Goal: Task Accomplishment & Management: Use online tool/utility

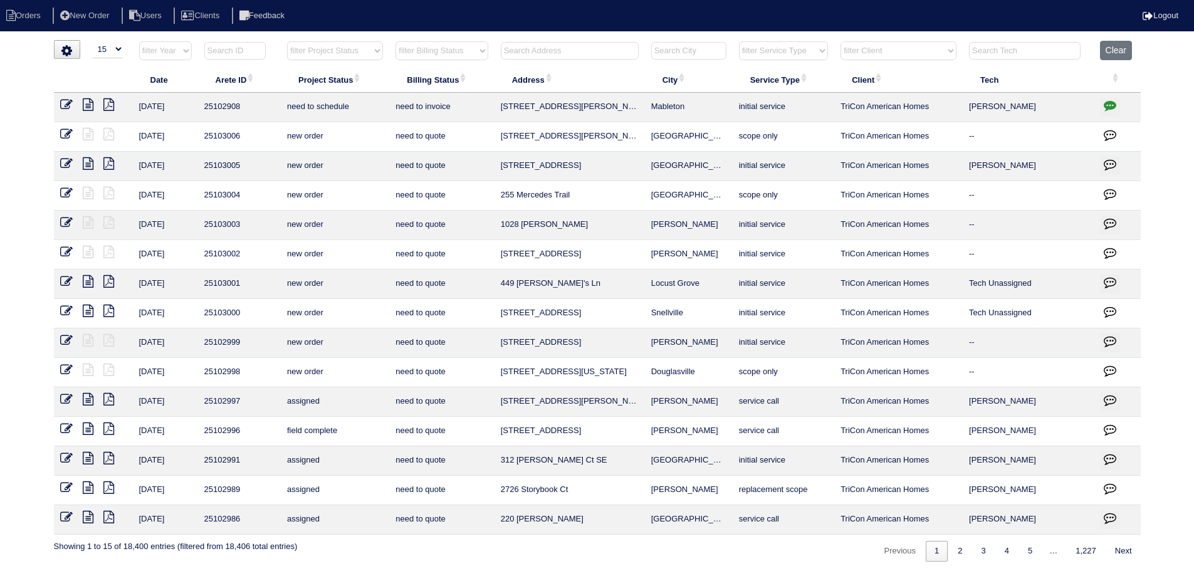
select select "15"
click at [624, 57] on input "text" at bounding box center [570, 51] width 138 height 18
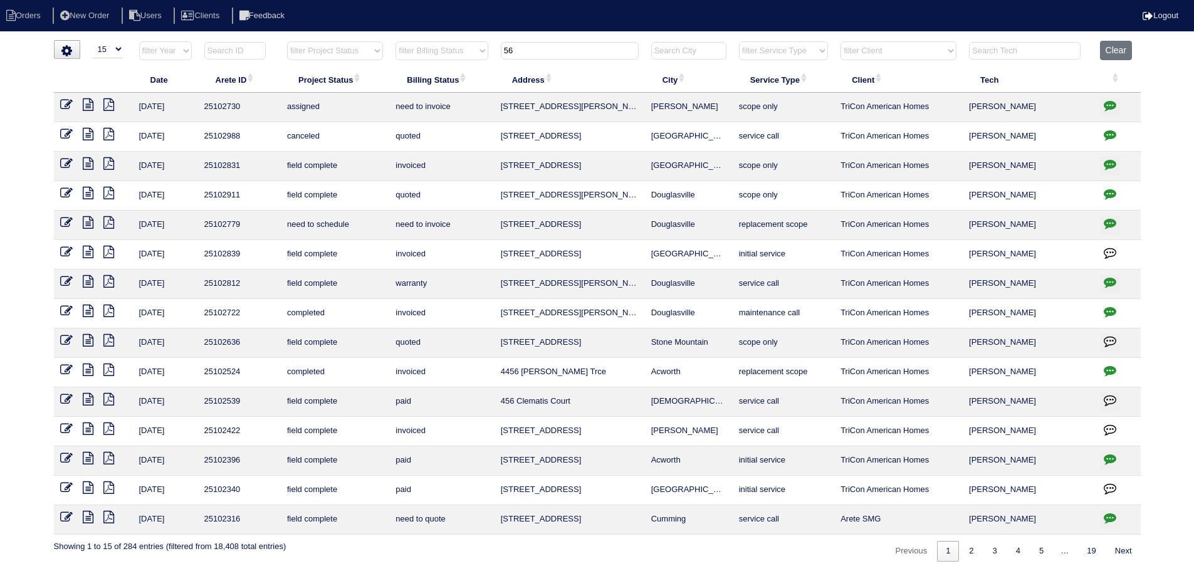
type input "56"
click at [91, 105] on icon at bounding box center [88, 104] width 11 height 13
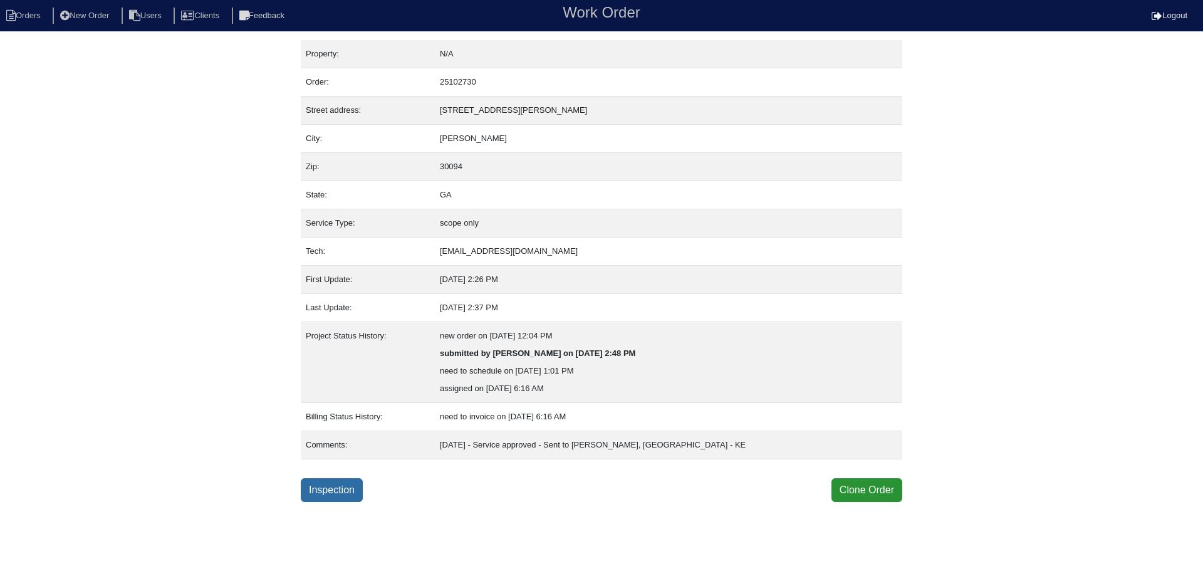
click at [342, 485] on link "Inspection" at bounding box center [332, 490] width 62 height 24
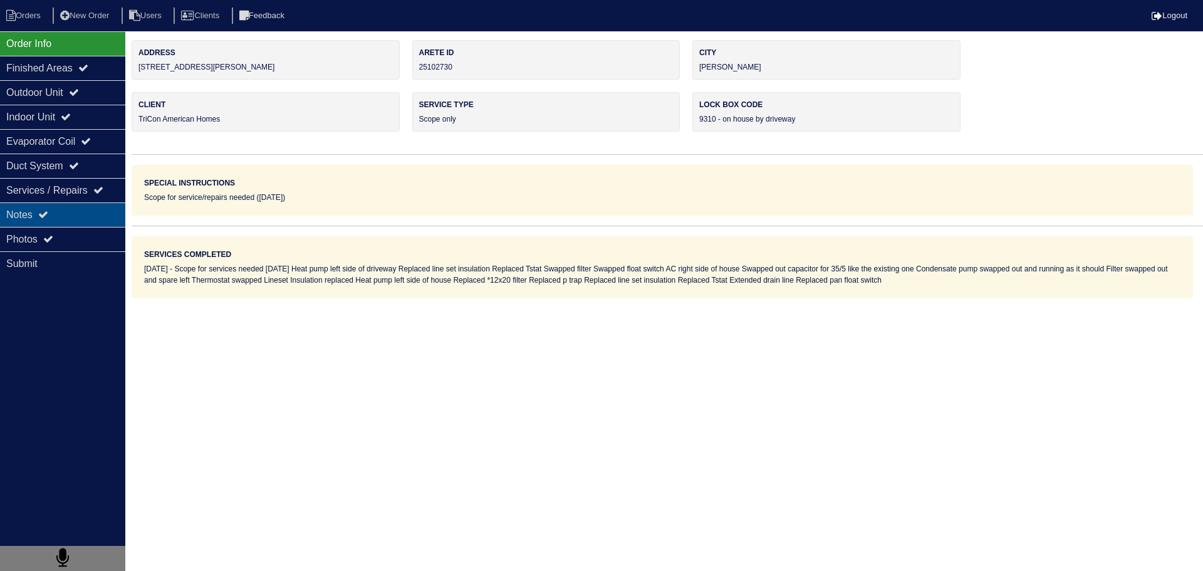
click at [70, 223] on div "Notes" at bounding box center [62, 214] width 125 height 24
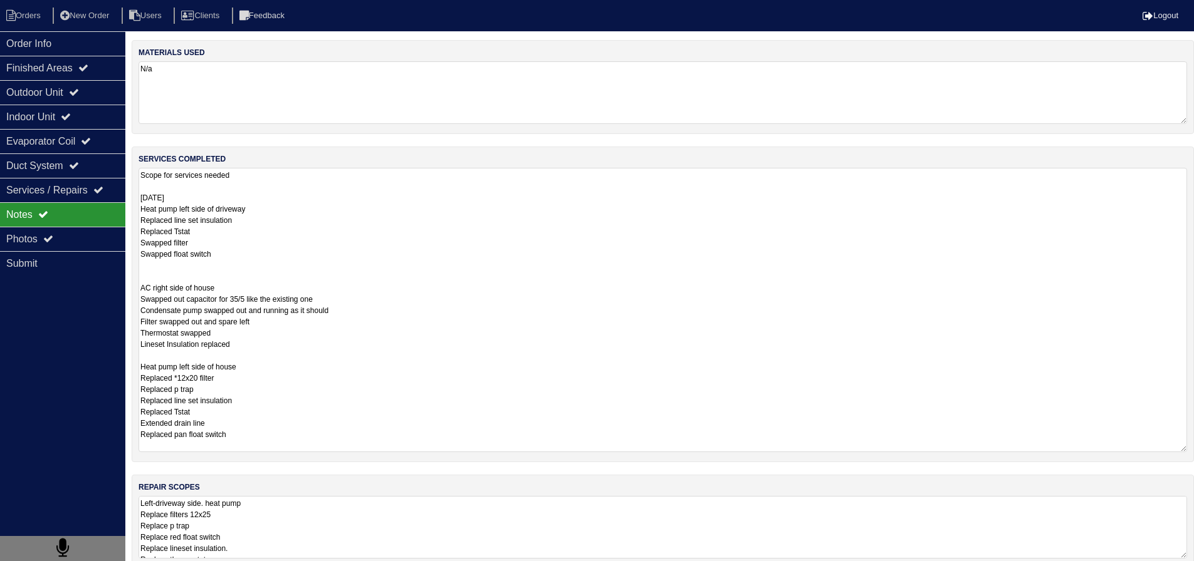
click at [318, 192] on textarea "Scope for services needed [DATE] Heat pump left side of driveway Replaced line …" at bounding box center [662, 310] width 1048 height 285
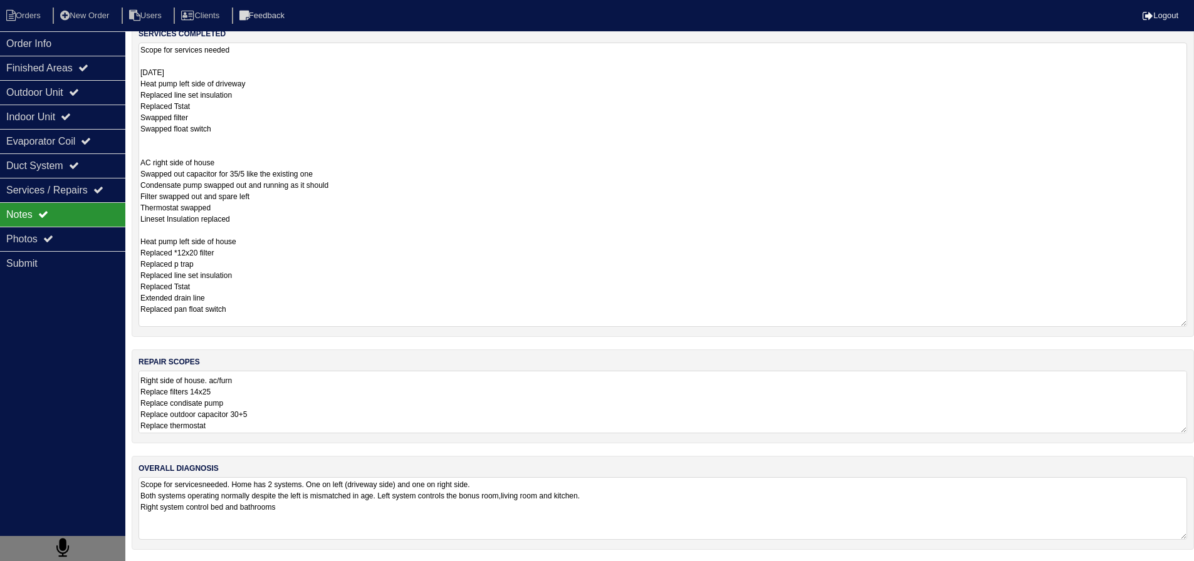
scroll to position [1, 0]
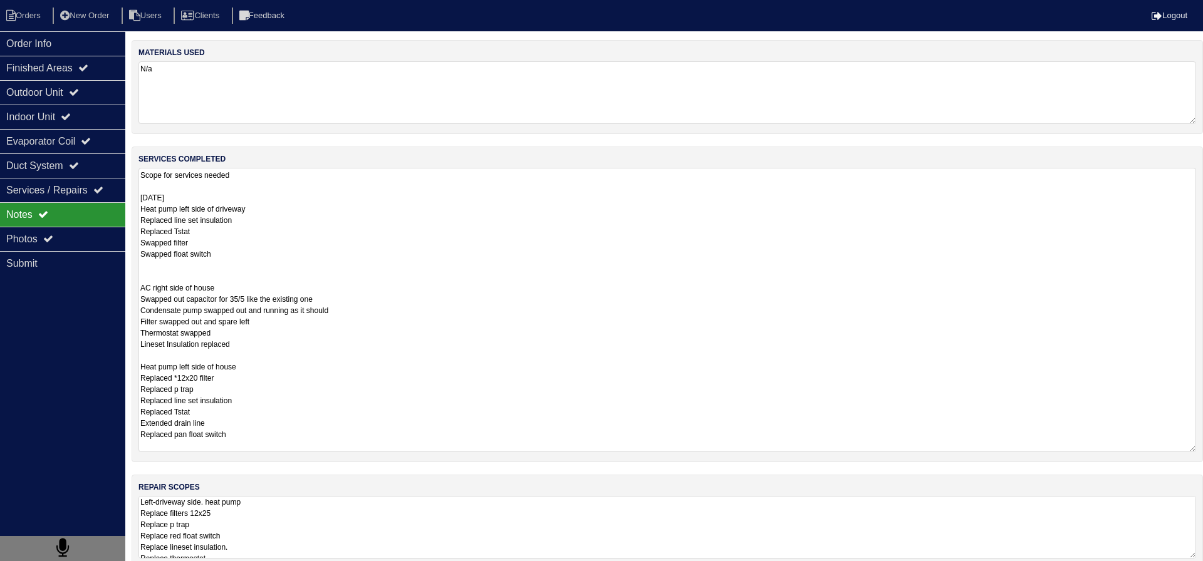
click at [212, 496] on textarea "Left-driveway side. heat pump Replace filters 12x25 Replace p trap Replace red …" at bounding box center [667, 527] width 1058 height 63
click at [268, 207] on textarea "Scope for services needed [DATE] Heat pump left side of driveway Replaced line …" at bounding box center [662, 310] width 1048 height 285
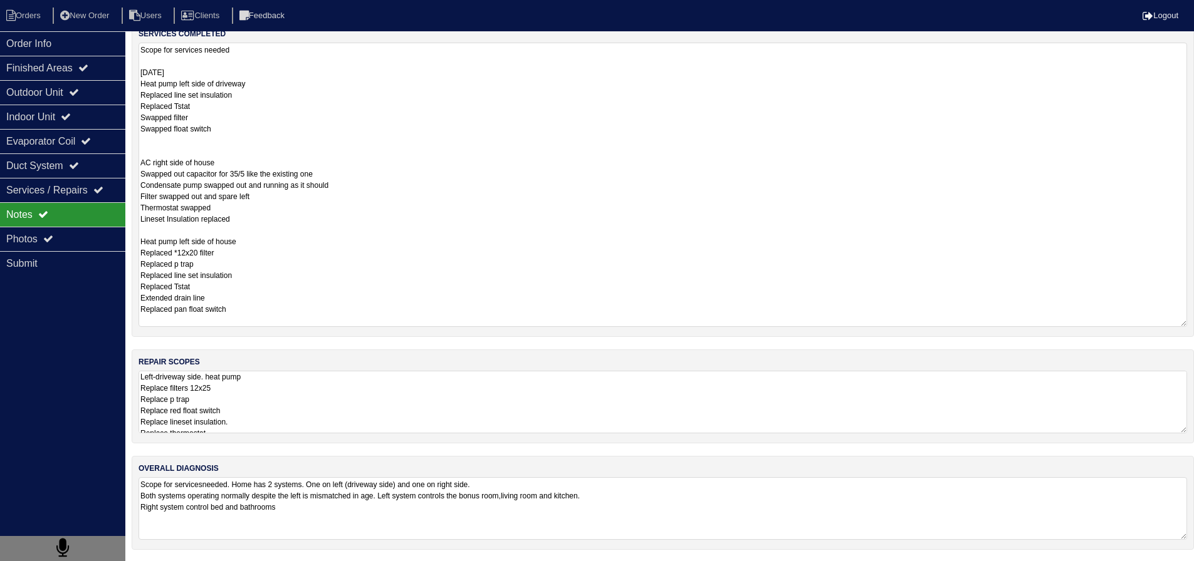
scroll to position [0, 0]
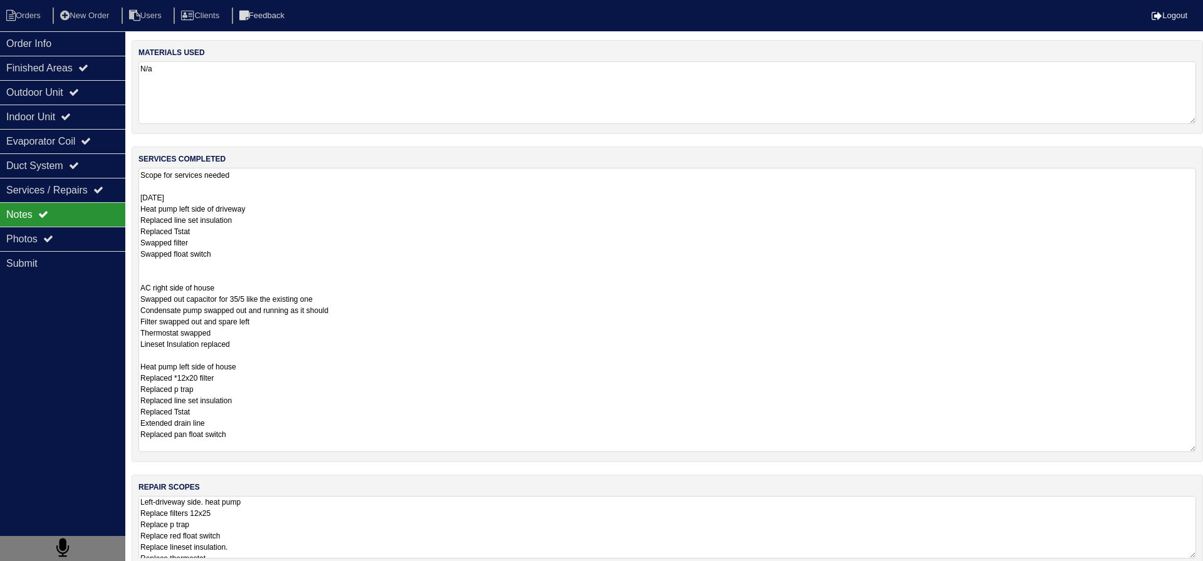
click at [278, 496] on textarea "Left-driveway side. heat pump Replace filters 12x25 Replace p trap Replace red …" at bounding box center [667, 527] width 1058 height 63
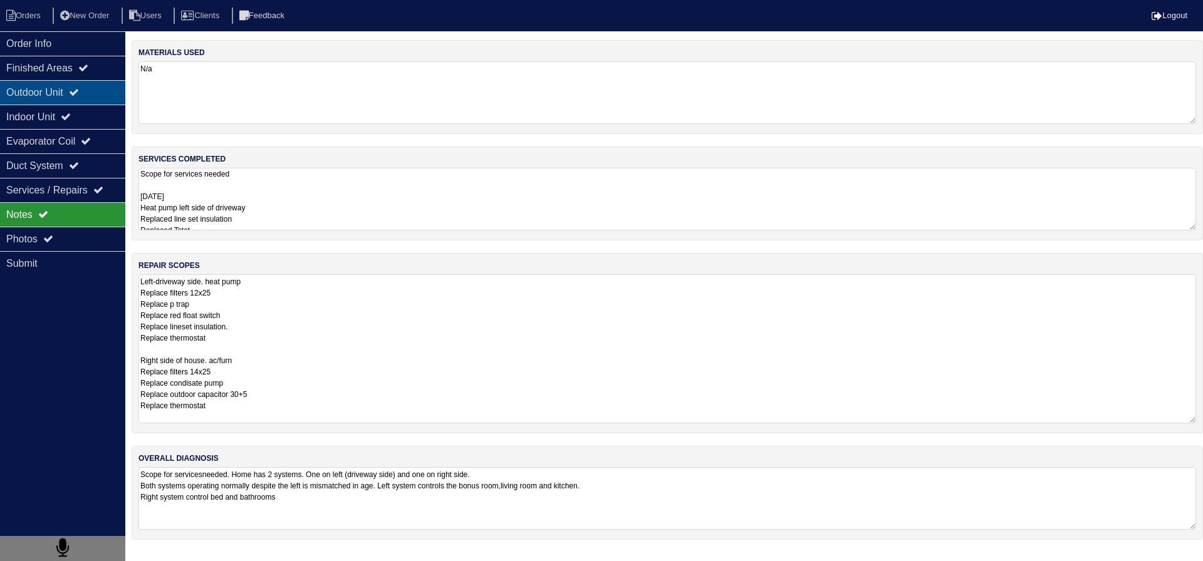
click at [107, 100] on div "Outdoor Unit" at bounding box center [62, 92] width 125 height 24
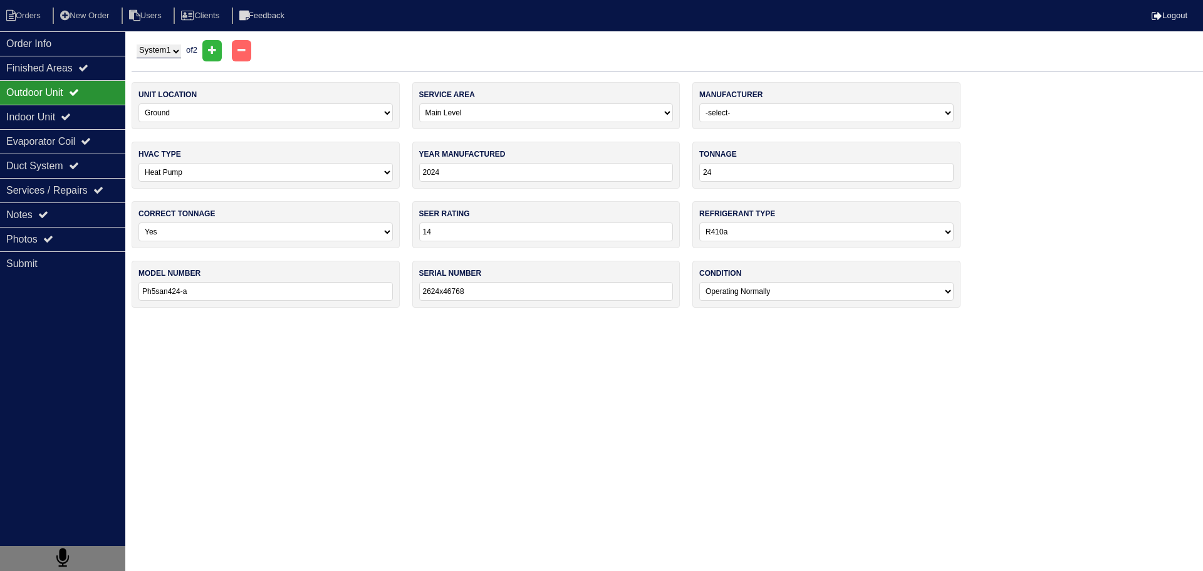
drag, startPoint x: 174, startPoint y: 48, endPoint x: 182, endPoint y: 58, distance: 13.0
click at [174, 48] on select "System 1 System 2" at bounding box center [159, 51] width 44 height 14
select select "2"
click at [137, 44] on select "System 1 System 2" at bounding box center [159, 51] width 44 height 14
select select "Rheem"
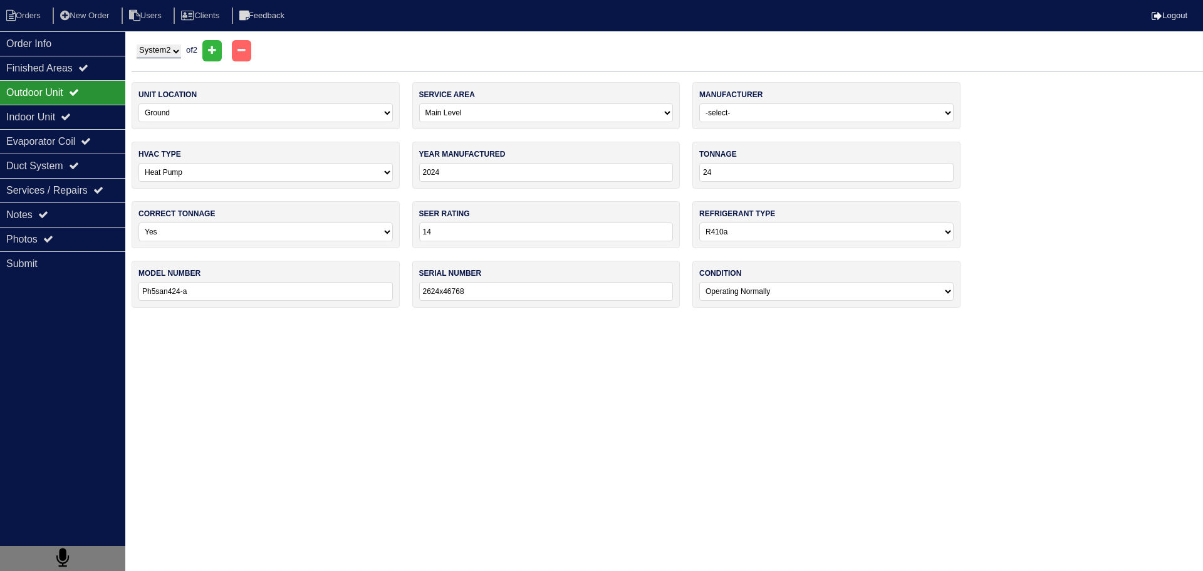
select select "0"
type input "2021"
type input "Ra1424bj1na"
type input "W372163679"
drag, startPoint x: 108, startPoint y: 112, endPoint x: 110, endPoint y: 146, distance: 34.6
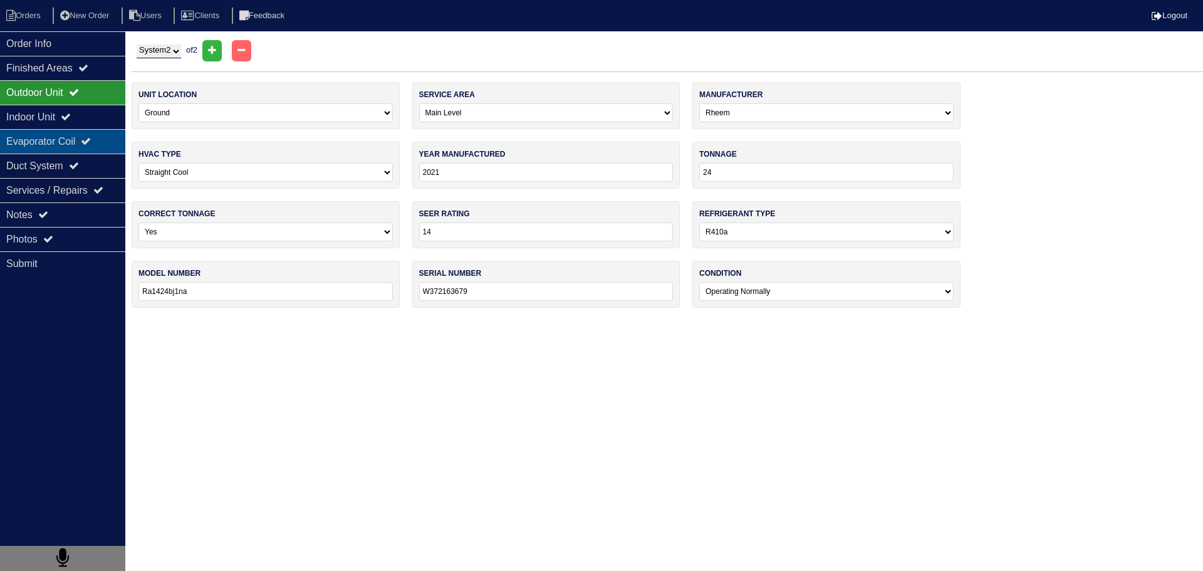
click at [108, 112] on div "Indoor Unit" at bounding box center [62, 117] width 125 height 24
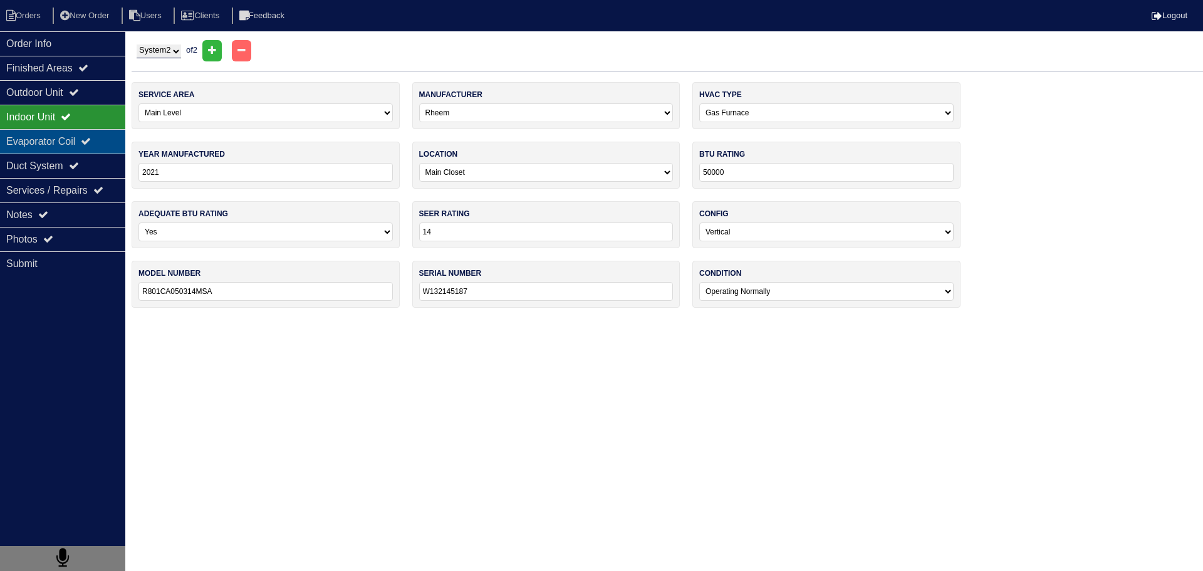
click at [108, 149] on div "Evaporator Coil" at bounding box center [62, 141] width 125 height 24
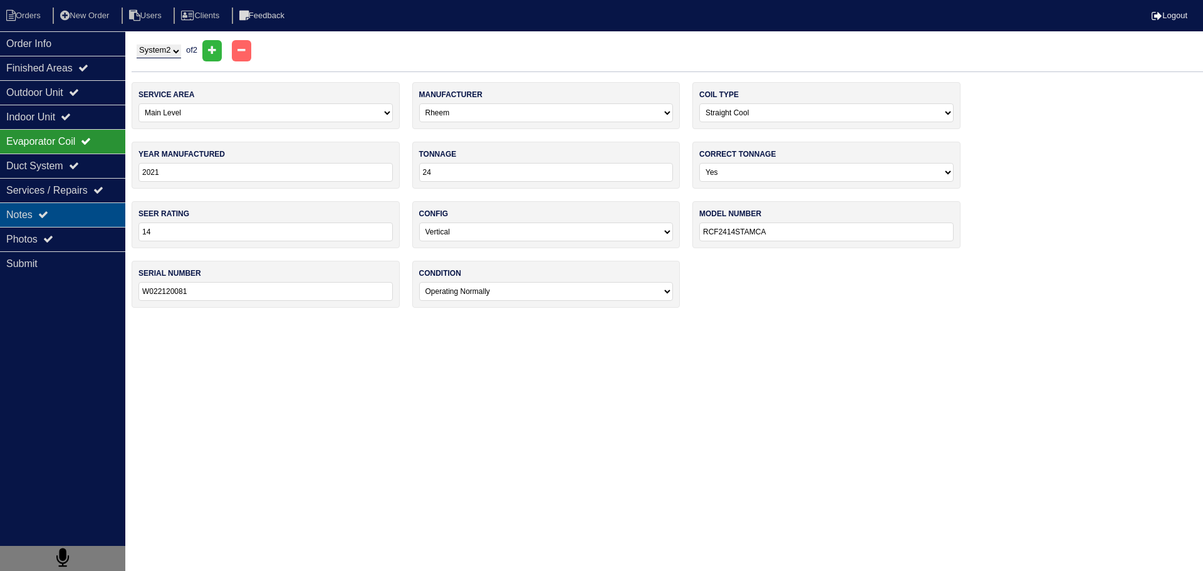
click at [91, 217] on div "Notes" at bounding box center [62, 214] width 125 height 24
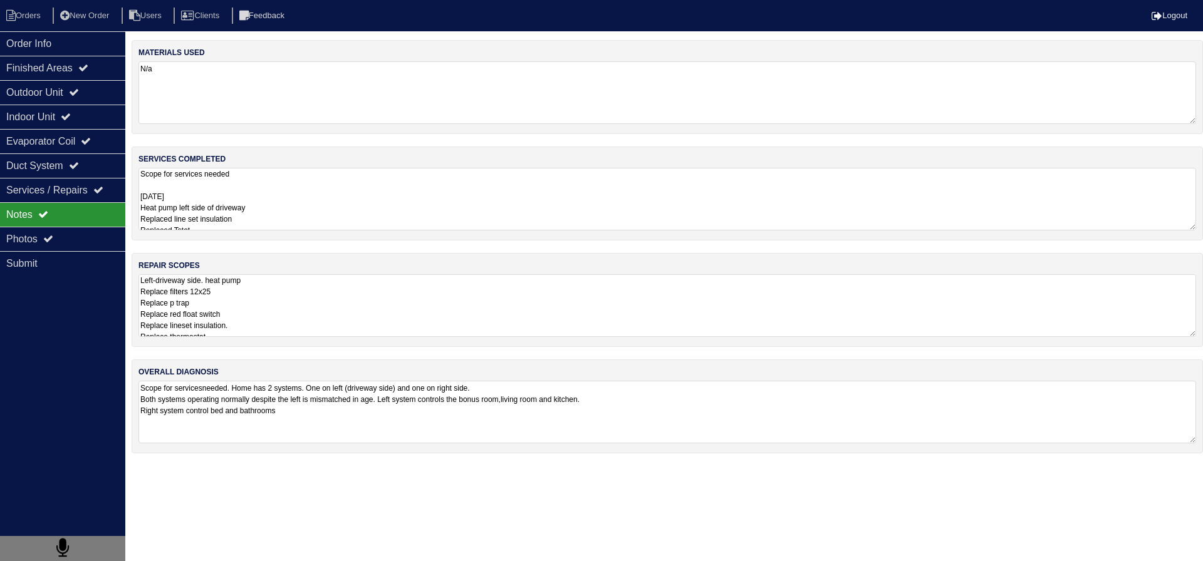
click at [222, 282] on textarea "Left-driveway side. heat pump Replace filters 12x25 Replace p trap Replace red …" at bounding box center [667, 305] width 1058 height 63
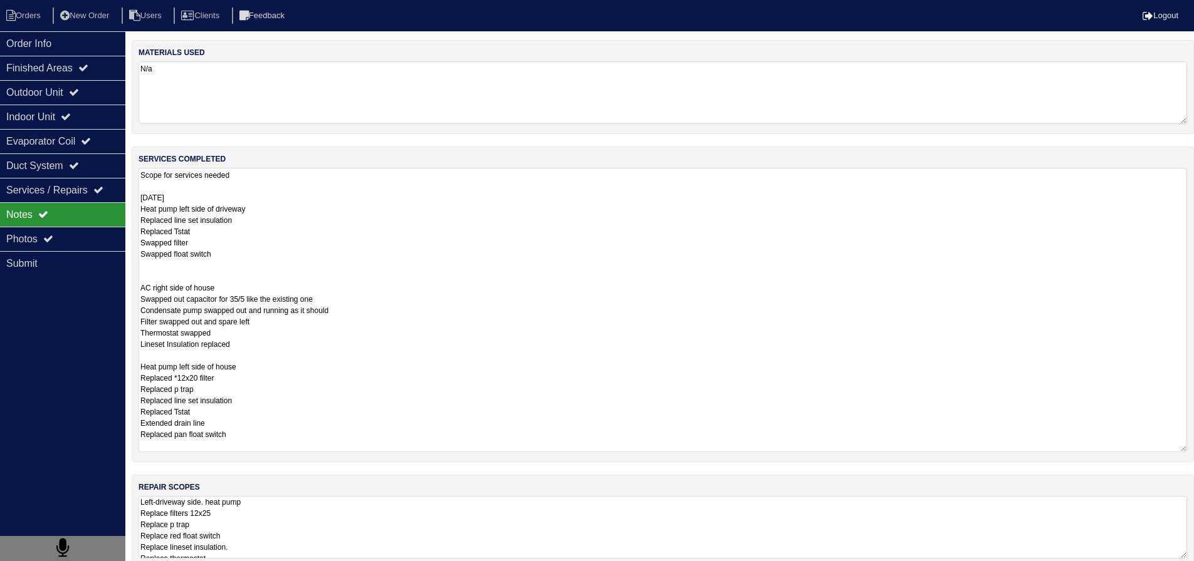
click at [243, 218] on textarea "Scope for services needed [DATE] Heat pump left side of driveway Replaced line …" at bounding box center [662, 310] width 1048 height 285
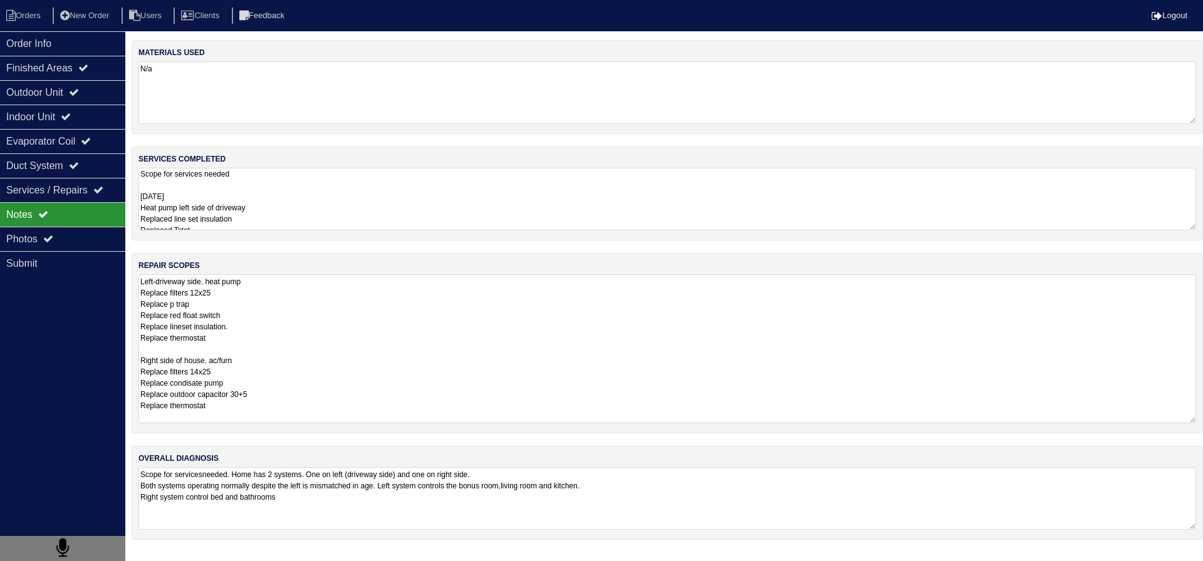
click at [262, 461] on div "materials used N/a services completed Scope for services needed [DATE] Heat pum…" at bounding box center [668, 296] width 1072 height 513
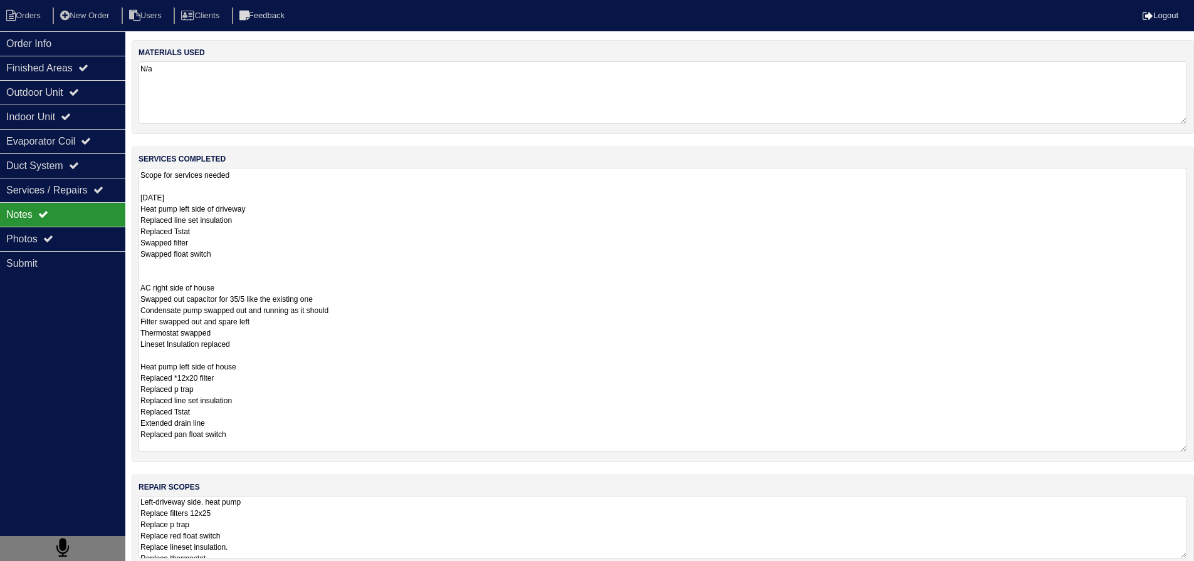
click at [244, 226] on textarea "Scope for services needed [DATE] Heat pump left side of driveway Replaced line …" at bounding box center [662, 310] width 1048 height 285
click at [236, 258] on textarea "Scope for services needed [DATE] Heat pump left side of driveway Replaced line …" at bounding box center [662, 310] width 1048 height 285
click at [232, 269] on textarea "Scope for services needed [DATE] Heat pump left side of driveway Replaced line …" at bounding box center [662, 310] width 1048 height 285
click at [259, 496] on textarea "Left-driveway side. heat pump Replace filters 12x25 Replace p trap Replace red …" at bounding box center [667, 527] width 1058 height 63
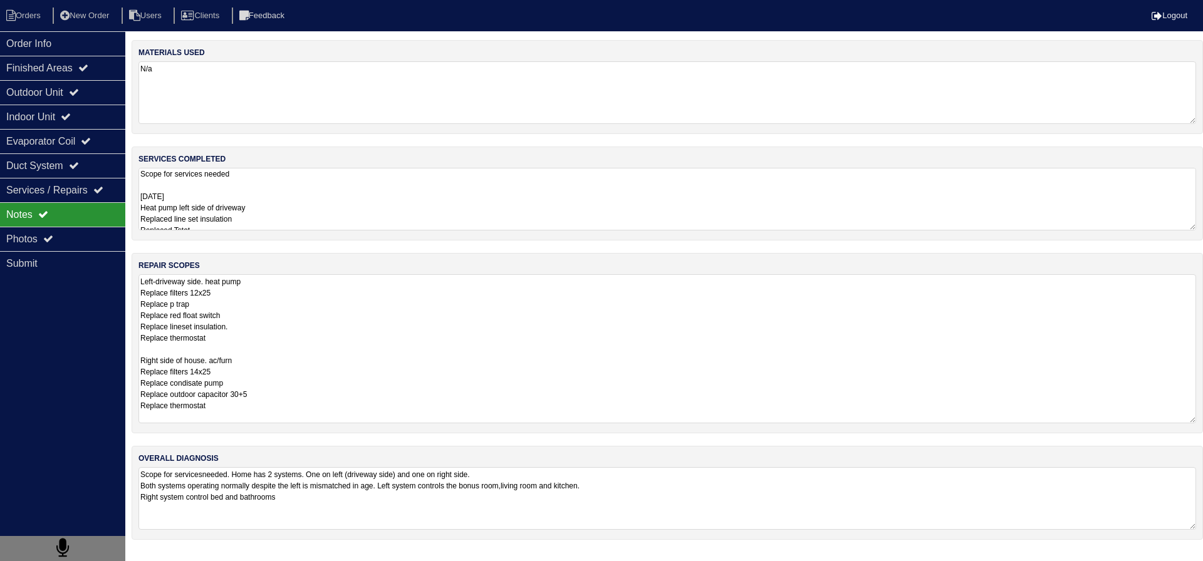
drag, startPoint x: 249, startPoint y: 132, endPoint x: 251, endPoint y: 146, distance: 13.9
click at [246, 137] on div "materials used N/a services completed Scope for services needed [DATE] Heat pum…" at bounding box center [668, 296] width 1072 height 513
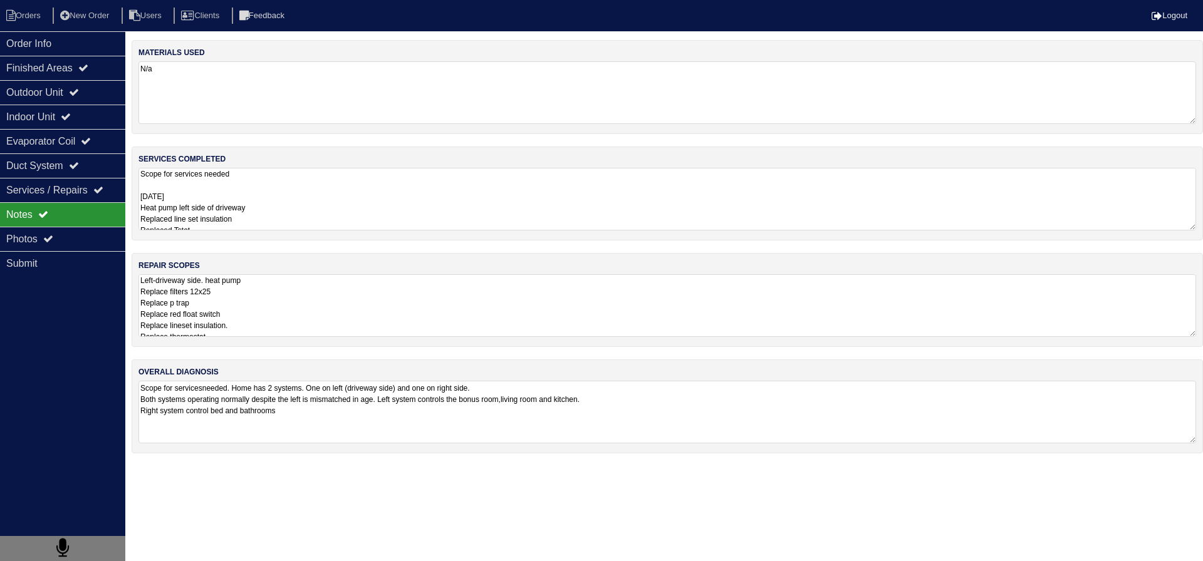
click at [251, 191] on textarea "Scope for services needed [DATE] Heat pump left side of driveway Replaced line …" at bounding box center [667, 199] width 1058 height 63
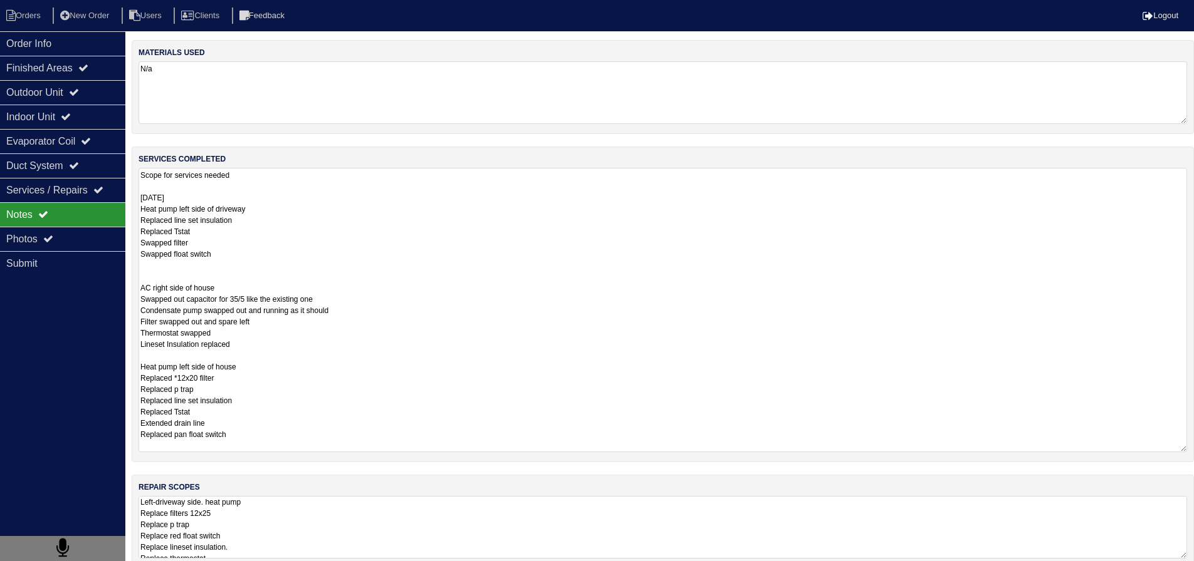
click at [257, 224] on textarea "Scope for services needed [DATE] Heat pump left side of driveway Replaced line …" at bounding box center [662, 310] width 1048 height 285
click at [217, 269] on textarea "Scope for services needed [DATE] Heat pump left side of driveway Replaced line …" at bounding box center [662, 310] width 1048 height 285
click at [216, 273] on textarea "Scope for services needed [DATE] Heat pump left side of driveway Replaced line …" at bounding box center [662, 310] width 1048 height 285
drag, startPoint x: 211, startPoint y: 363, endPoint x: 415, endPoint y: 389, distance: 206.0
click at [415, 389] on textarea "Scope for services needed [DATE] Heat pump left side of driveway Replaced line …" at bounding box center [662, 310] width 1048 height 285
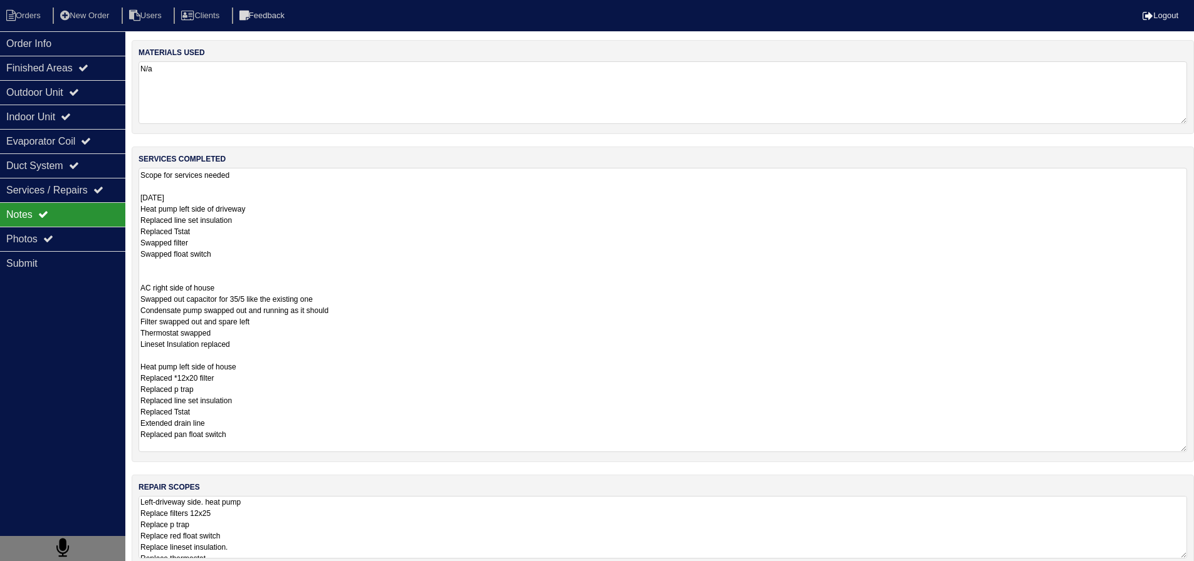
click at [180, 276] on textarea "Scope for services needed [DATE] Heat pump left side of driveway Replaced line …" at bounding box center [662, 310] width 1048 height 285
click at [266, 496] on textarea "Left-driveway side. heat pump Replace filters 12x25 Replace p trap Replace red …" at bounding box center [667, 527] width 1058 height 63
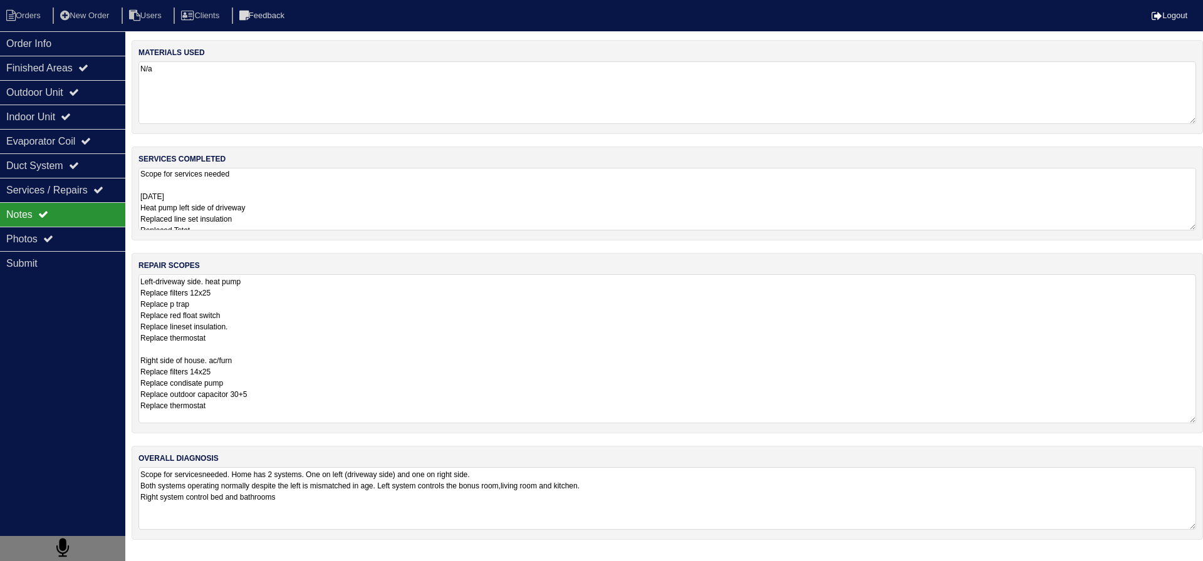
click at [175, 165] on div "services completed Scope for services needed [DATE] Heat pump left side of driv…" at bounding box center [668, 194] width 1072 height 94
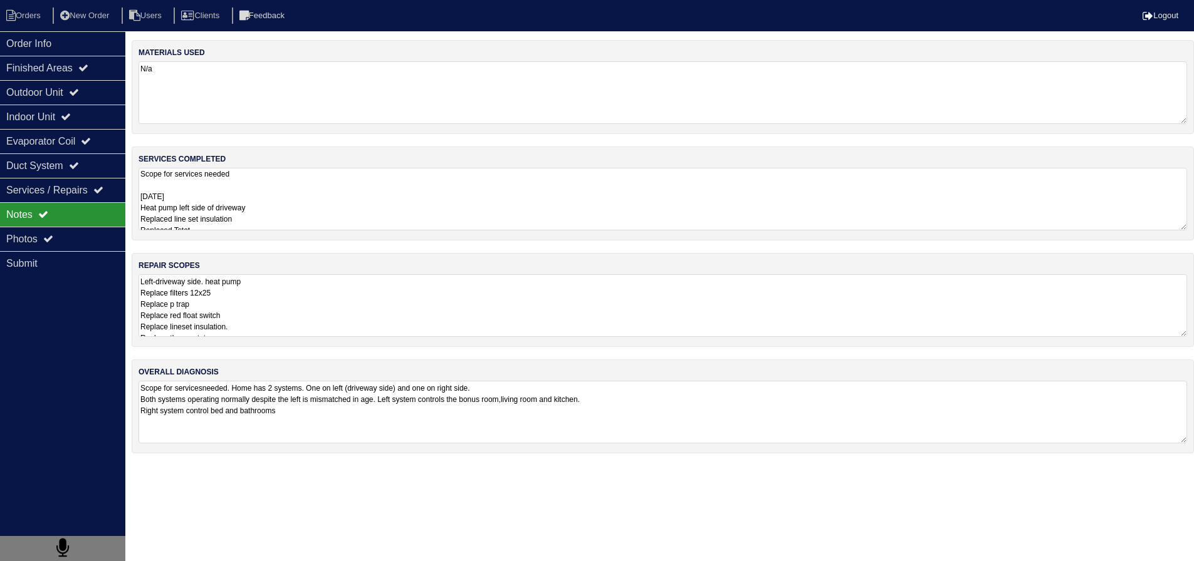
click at [185, 204] on textarea "Scope for services needed [DATE] Heat pump left side of driveway Replaced line …" at bounding box center [662, 199] width 1048 height 63
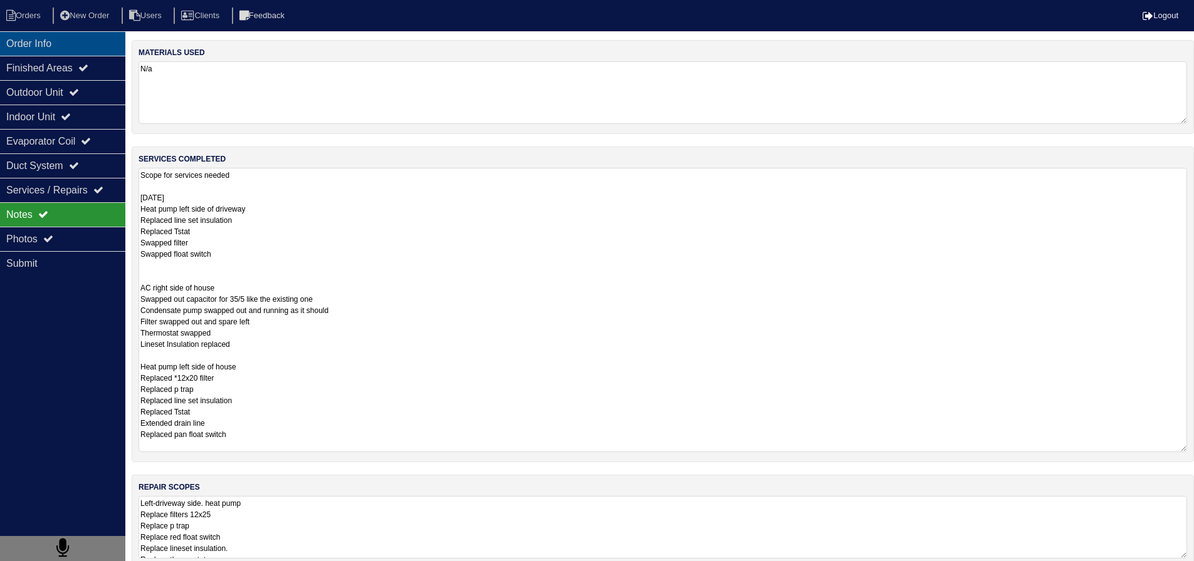
drag, startPoint x: 58, startPoint y: 41, endPoint x: 55, endPoint y: 33, distance: 8.4
click at [57, 41] on div "Order Info" at bounding box center [62, 43] width 125 height 24
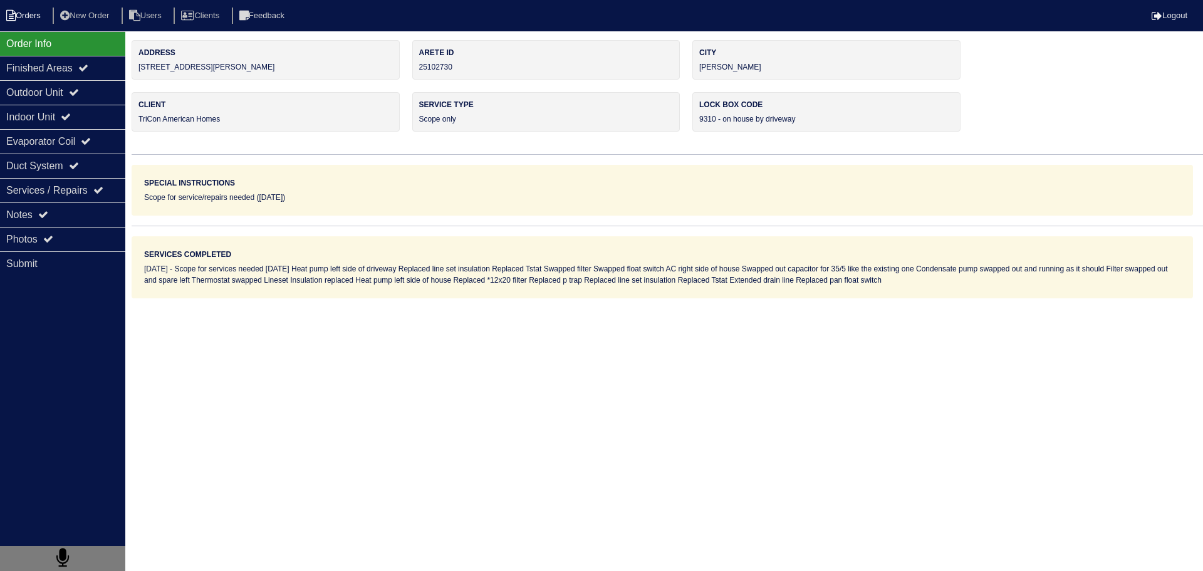
click at [27, 10] on li "Orders" at bounding box center [25, 16] width 51 height 17
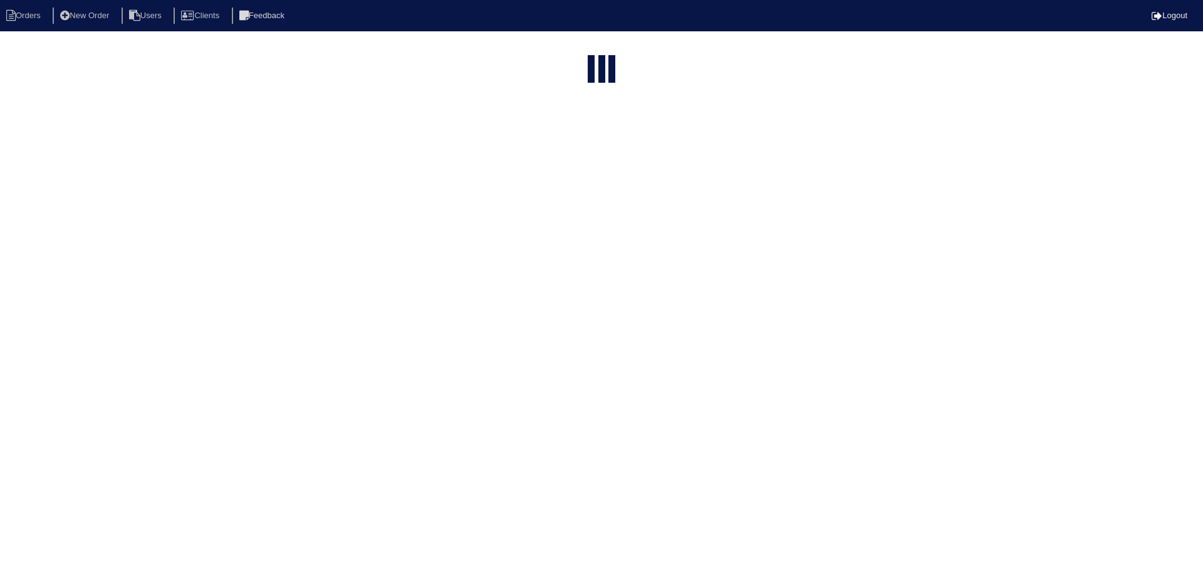
select select "15"
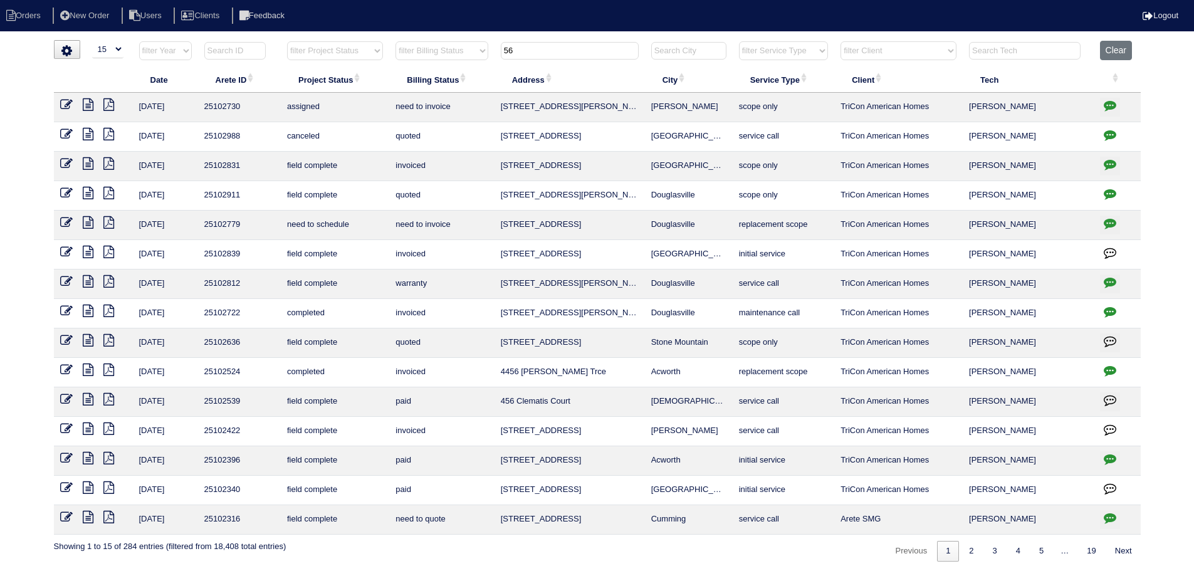
click at [578, 38] on html "Orders New Order Users Clients Feedback Logout Orders New Order Users Clients M…" at bounding box center [597, 287] width 1194 height 574
click at [569, 53] on input "56" at bounding box center [570, 51] width 138 height 18
click at [571, 51] on input "56" at bounding box center [570, 51] width 138 height 18
click at [578, 51] on input "56" at bounding box center [570, 51] width 138 height 18
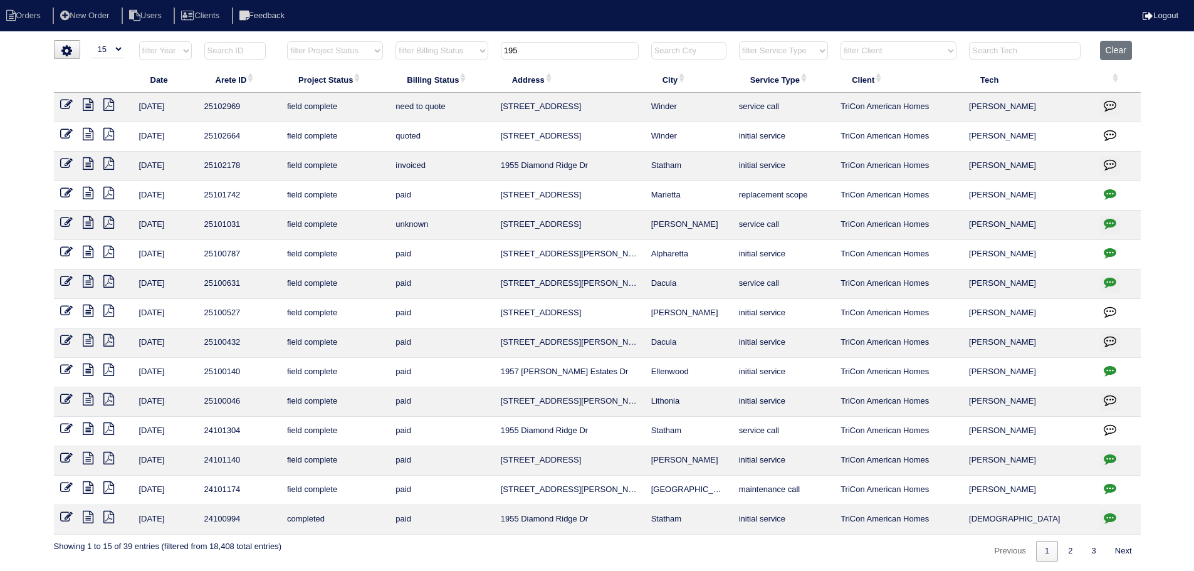
type input "195"
click at [88, 105] on icon at bounding box center [88, 104] width 11 height 13
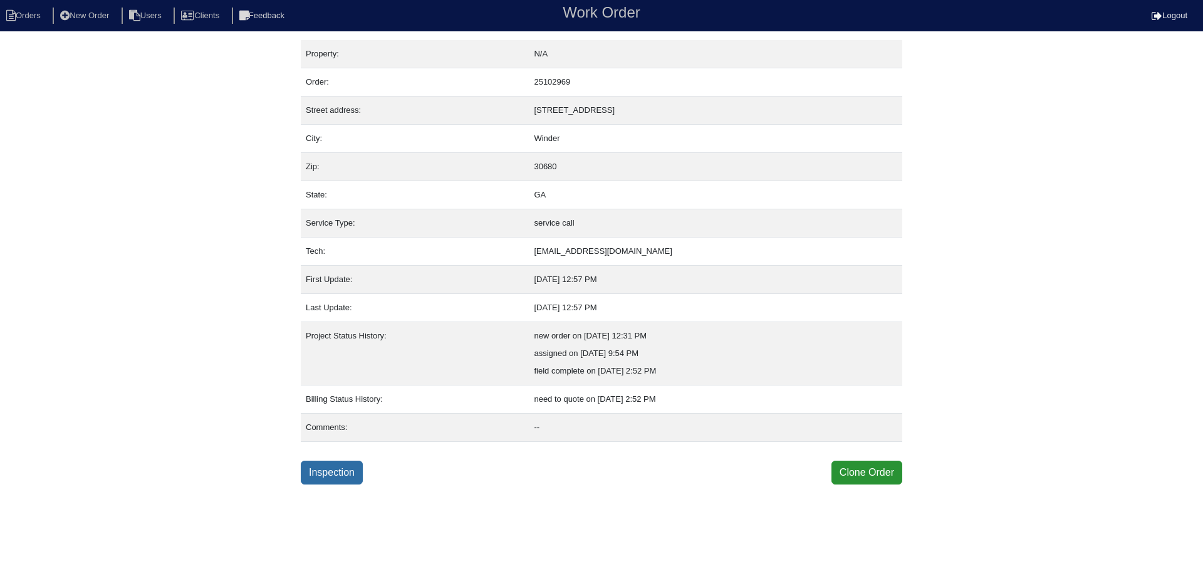
click at [327, 475] on link "Inspection" at bounding box center [332, 473] width 62 height 24
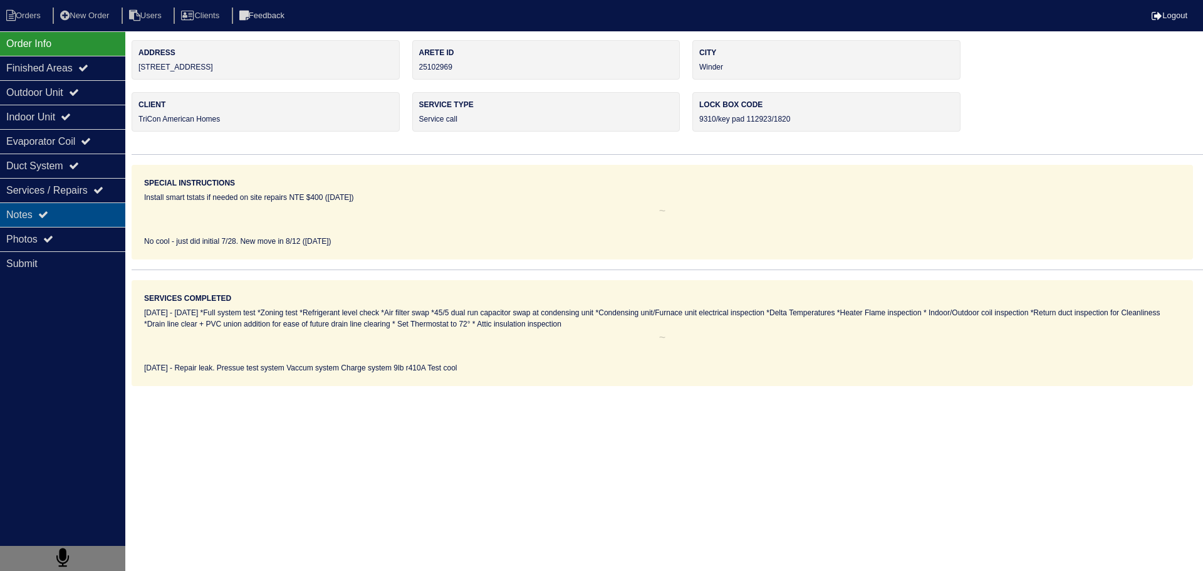
click at [88, 224] on div "Notes" at bounding box center [62, 214] width 125 height 24
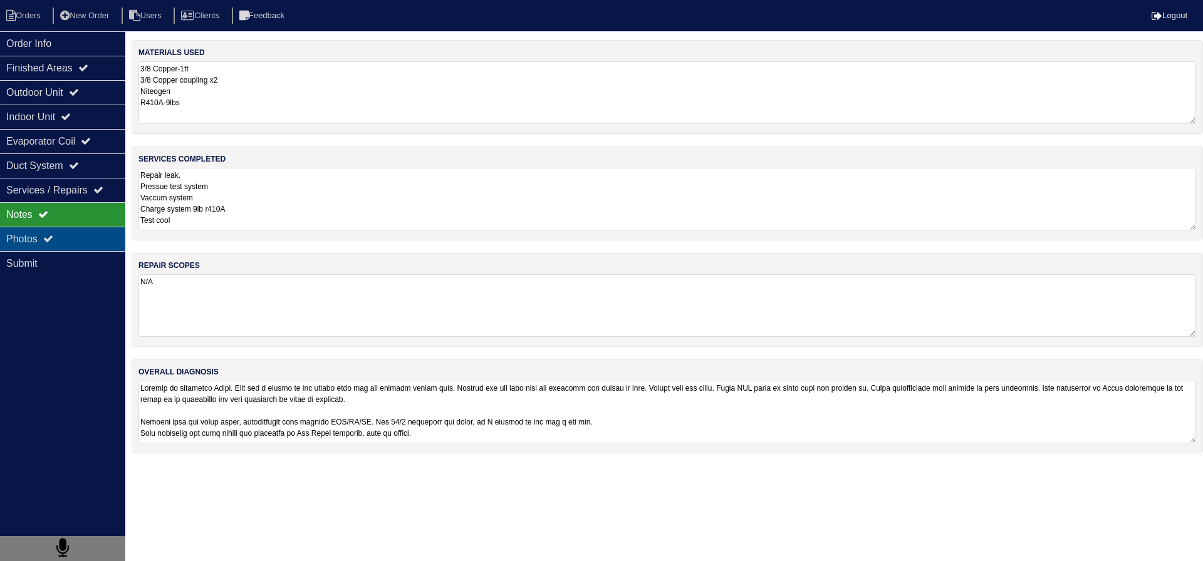
click at [92, 238] on div "Photos" at bounding box center [62, 239] width 125 height 24
